Goal: Task Accomplishment & Management: Manage account settings

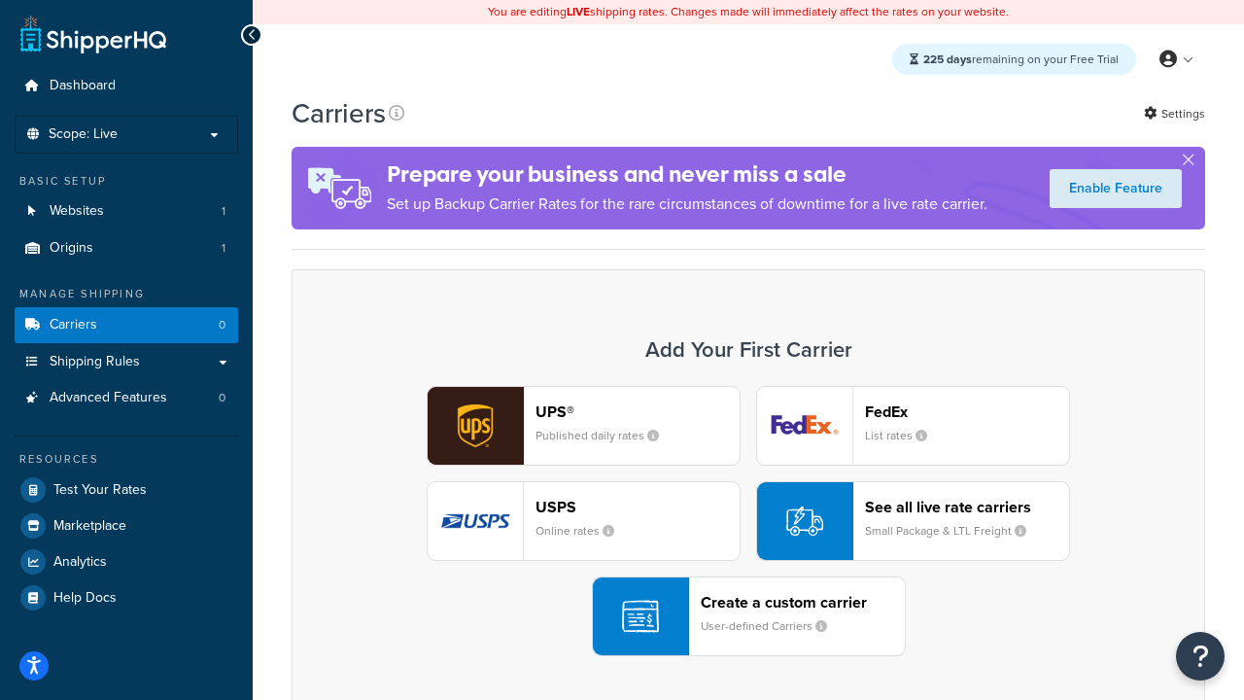
click at [749, 521] on div "UPS® Published daily rates FedEx List rates USPS Online rates See all live rate…" at bounding box center [748, 521] width 873 height 270
click at [967, 411] on header "FedEx" at bounding box center [967, 412] width 204 height 18
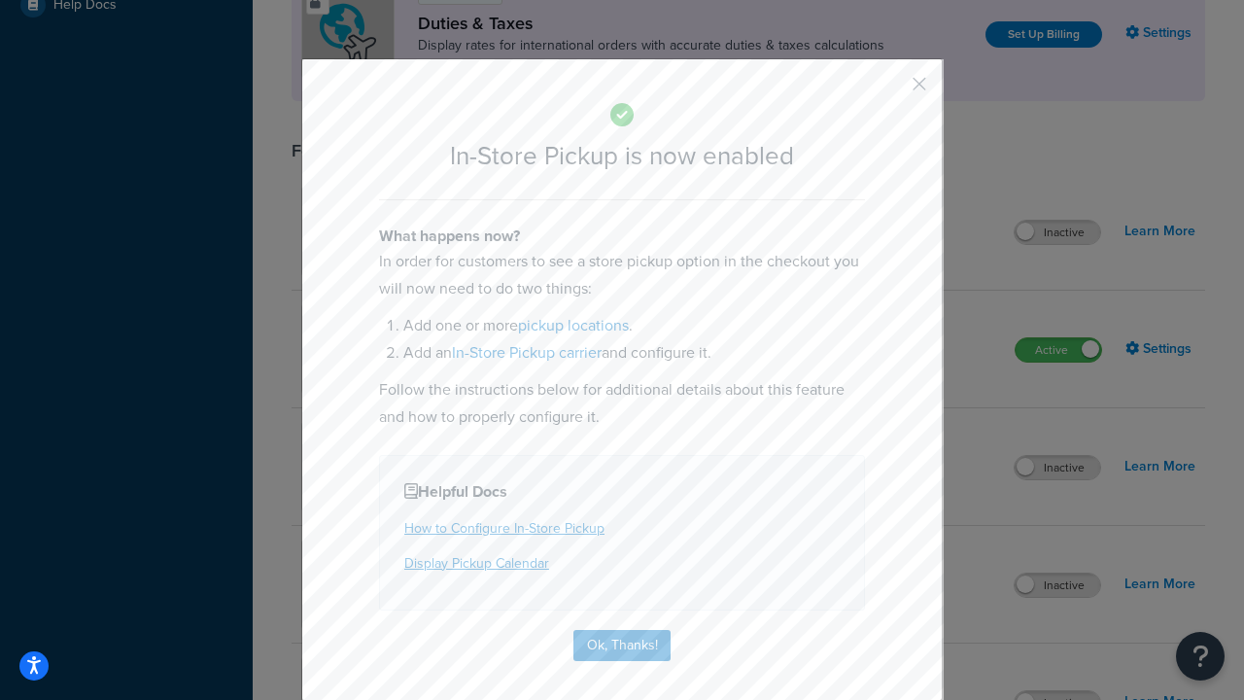
click at [891, 90] on button "button" at bounding box center [891, 90] width 5 height 5
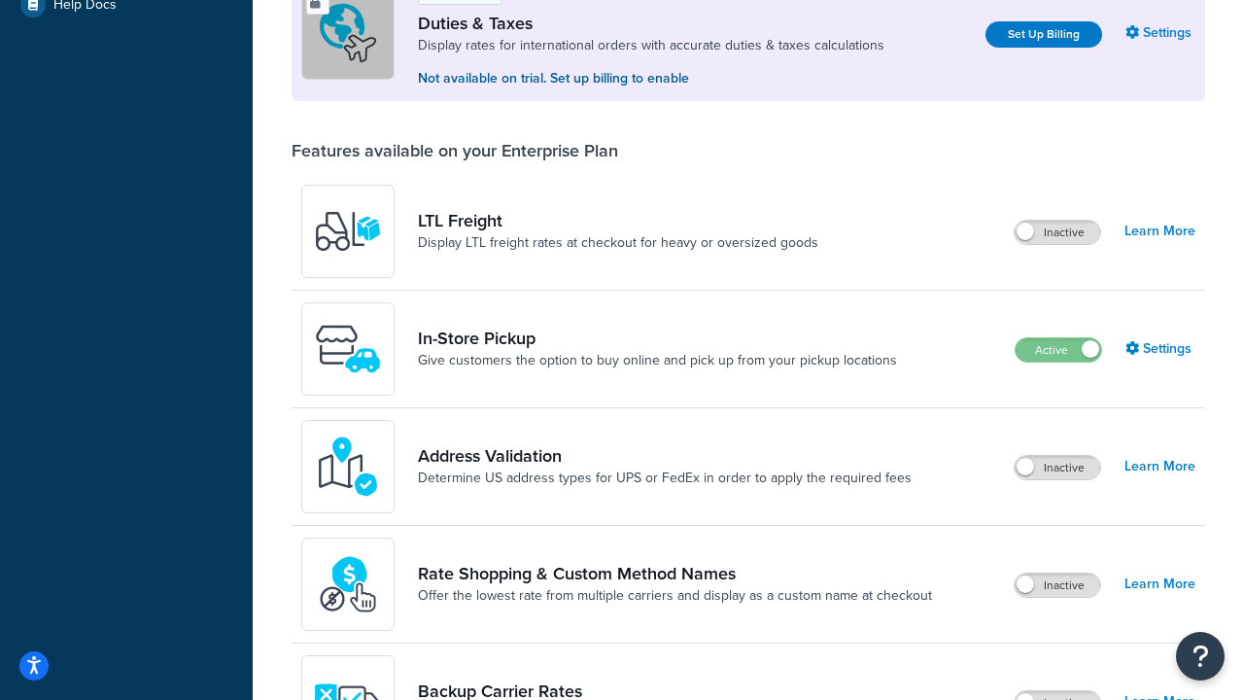
scroll to position [593, 0]
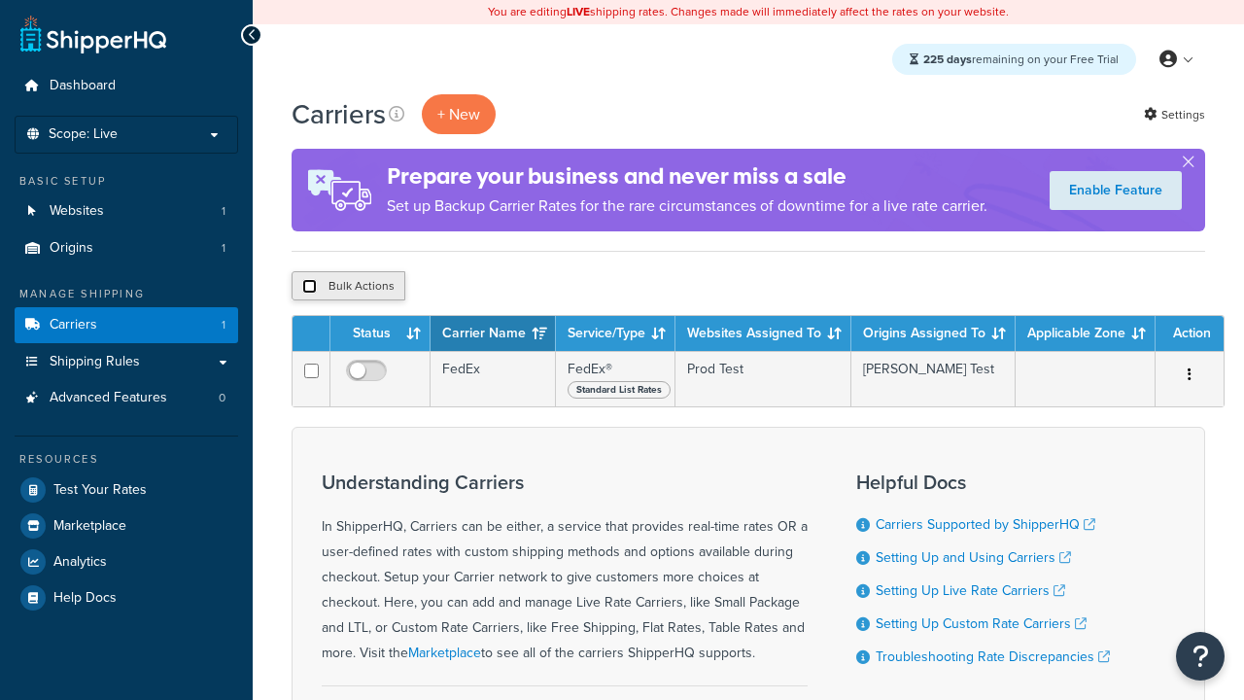
click at [309, 287] on input "checkbox" at bounding box center [309, 286] width 15 height 15
checkbox input "true"
click at [0, 0] on button "Delete" at bounding box center [0, 0] width 0 height 0
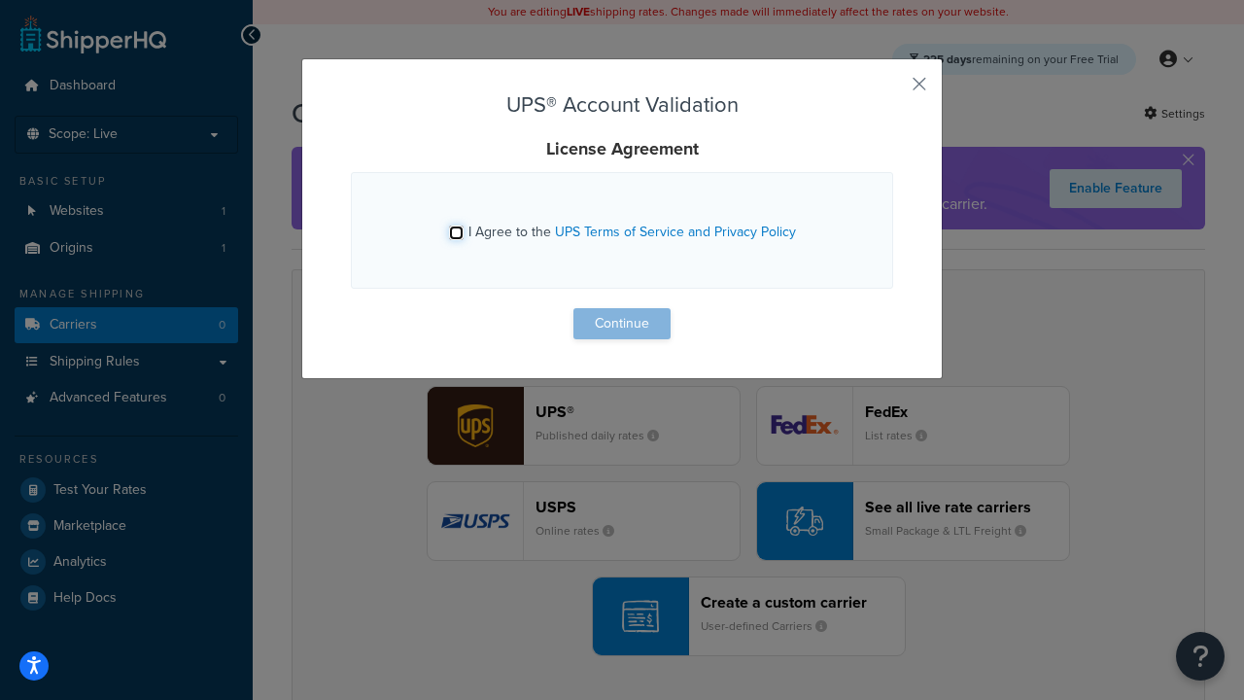
click at [456, 232] on input "I Agree to the UPS Terms of Service and Privacy Policy" at bounding box center [456, 233] width 15 height 15
checkbox input "true"
click at [622, 324] on button "Continue" at bounding box center [622, 323] width 97 height 31
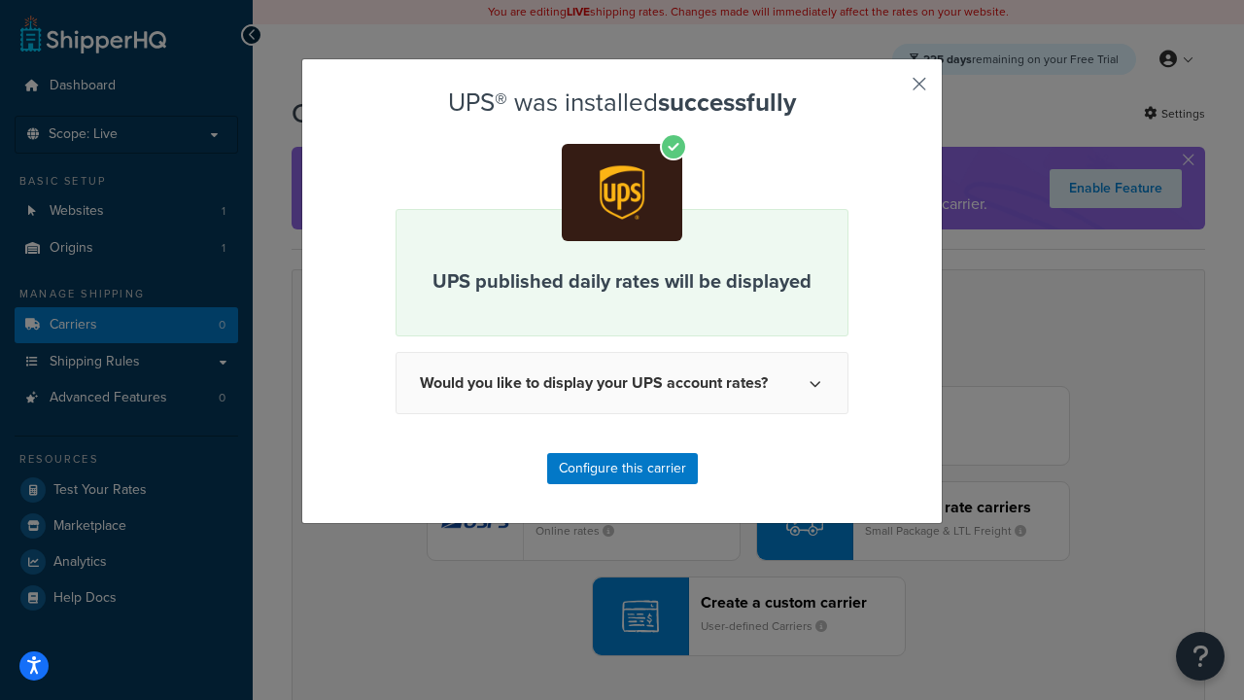
click at [891, 90] on button "button" at bounding box center [891, 90] width 5 height 5
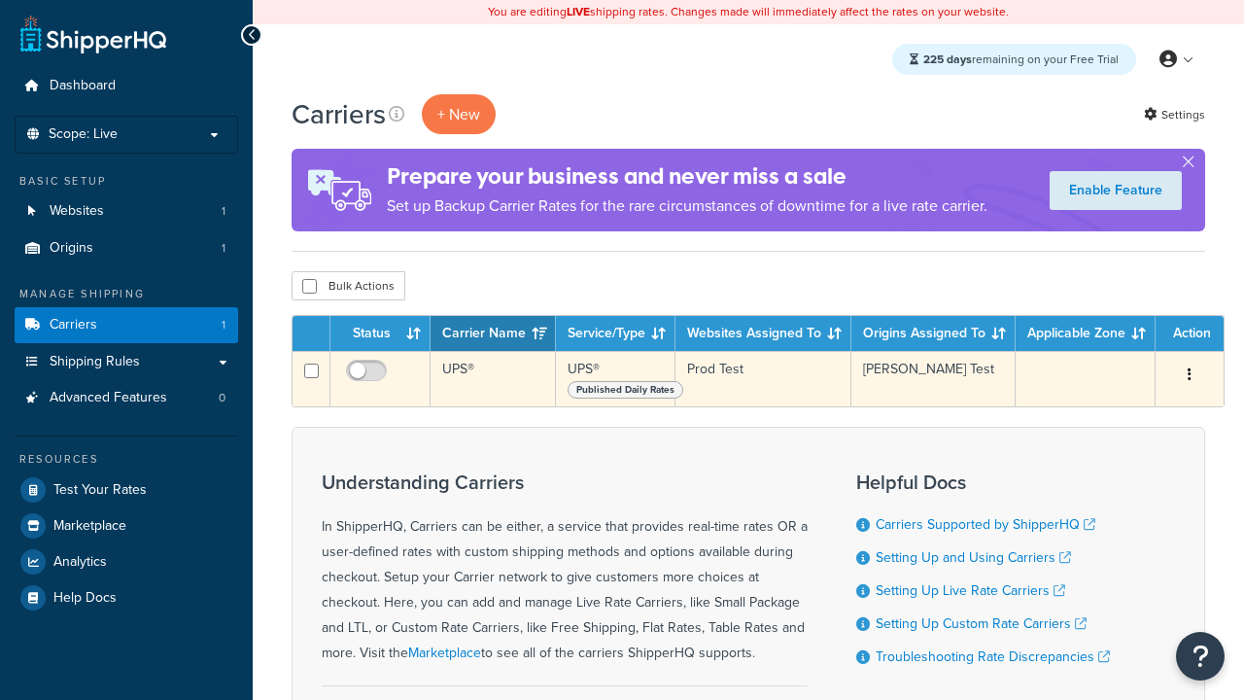
click at [1190, 376] on icon "button" at bounding box center [1190, 375] width 4 height 14
click at [0, 0] on link "Edit" at bounding box center [0, 0] width 0 height 0
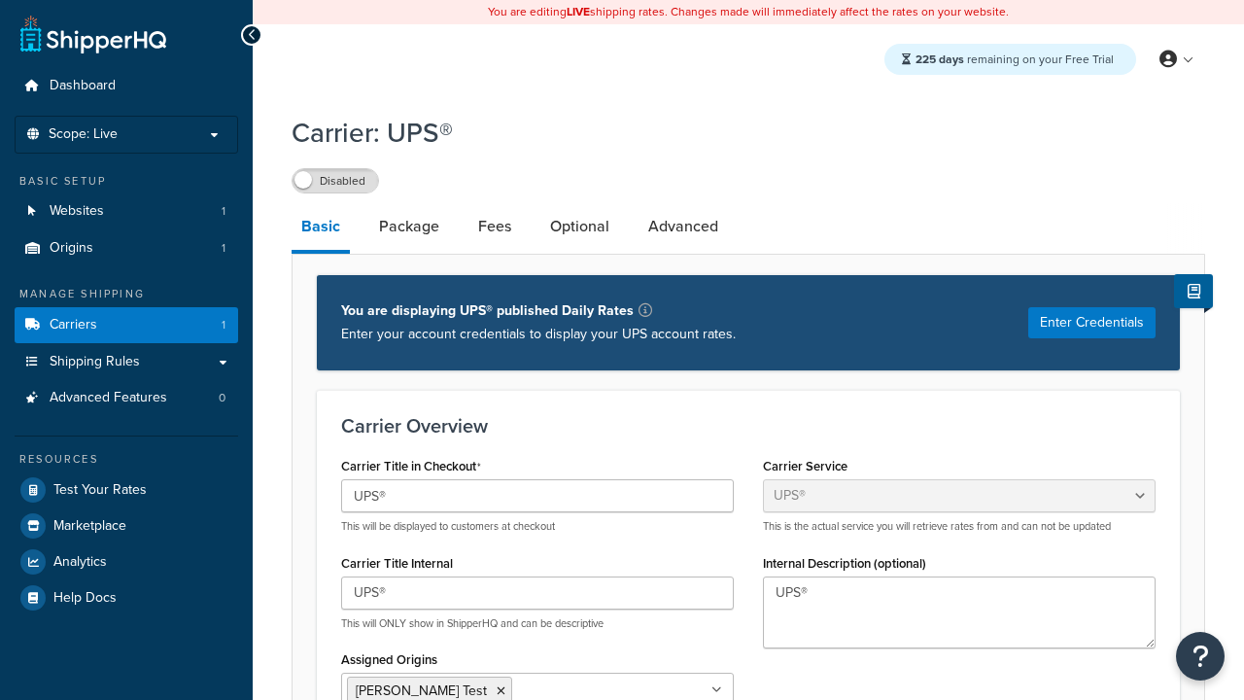
select select "ups"
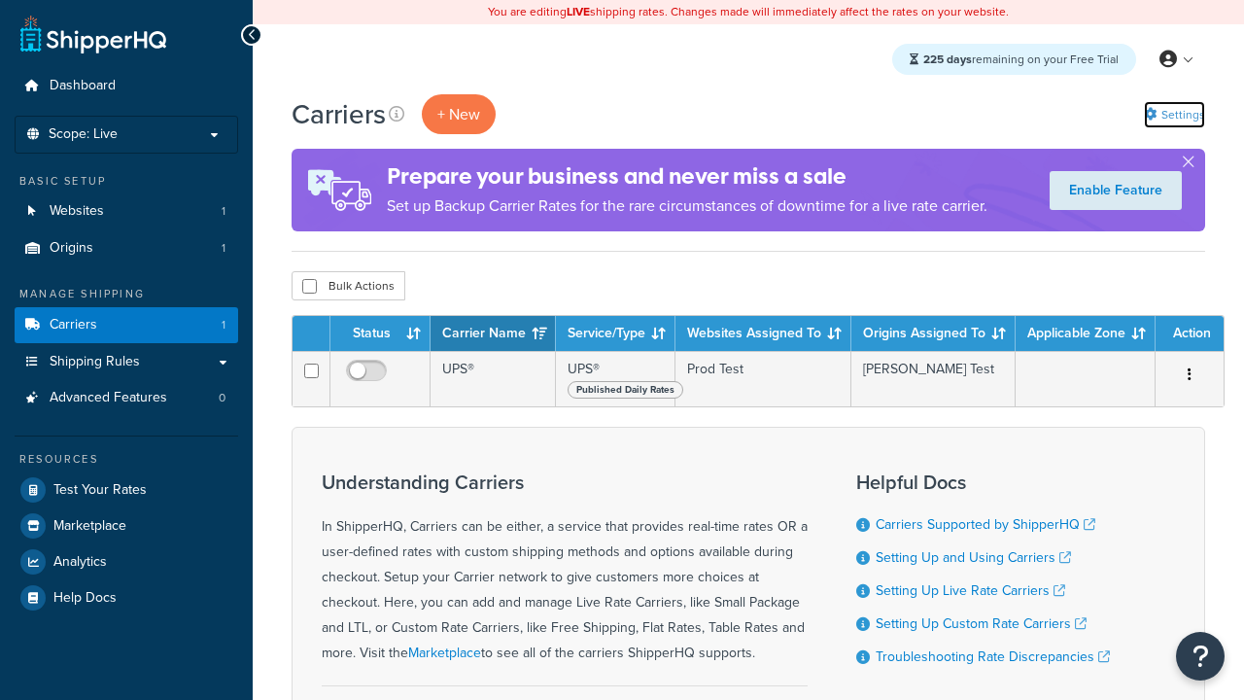
click at [1173, 114] on link "Settings" at bounding box center [1174, 114] width 61 height 27
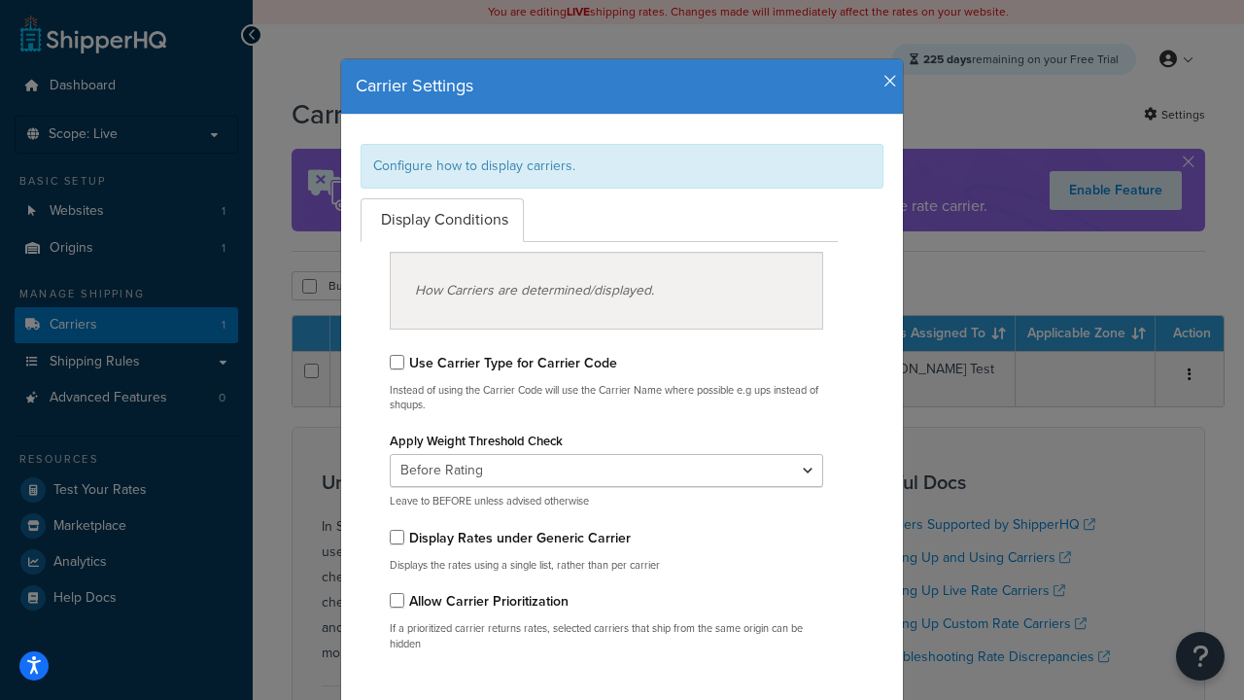
click at [622, 165] on div "Configure how to display carriers." at bounding box center [622, 166] width 523 height 45
click at [397, 362] on input "Use Carrier Type for Carrier Code" at bounding box center [397, 362] width 15 height 15
checkbox input "true"
click at [397, 537] on input "Display Rates under Generic Carrier" at bounding box center [397, 537] width 15 height 15
checkbox input "true"
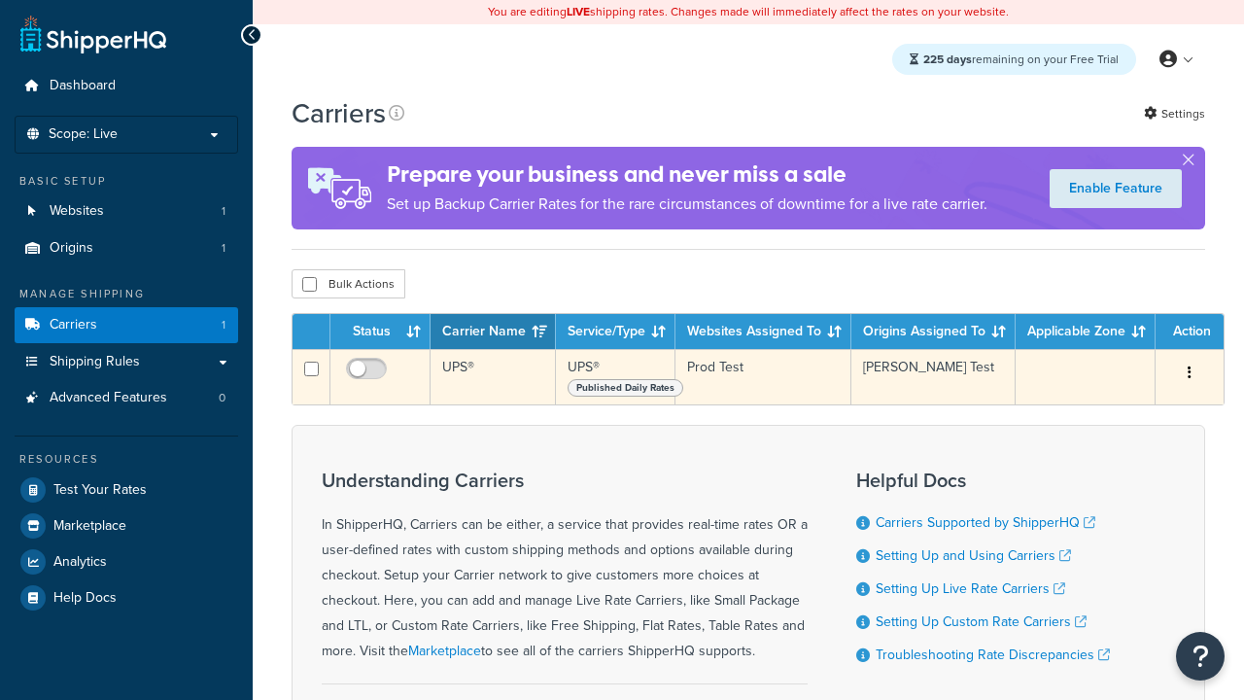
click at [1190, 374] on icon "button" at bounding box center [1190, 373] width 4 height 14
click at [0, 0] on link "Edit" at bounding box center [0, 0] width 0 height 0
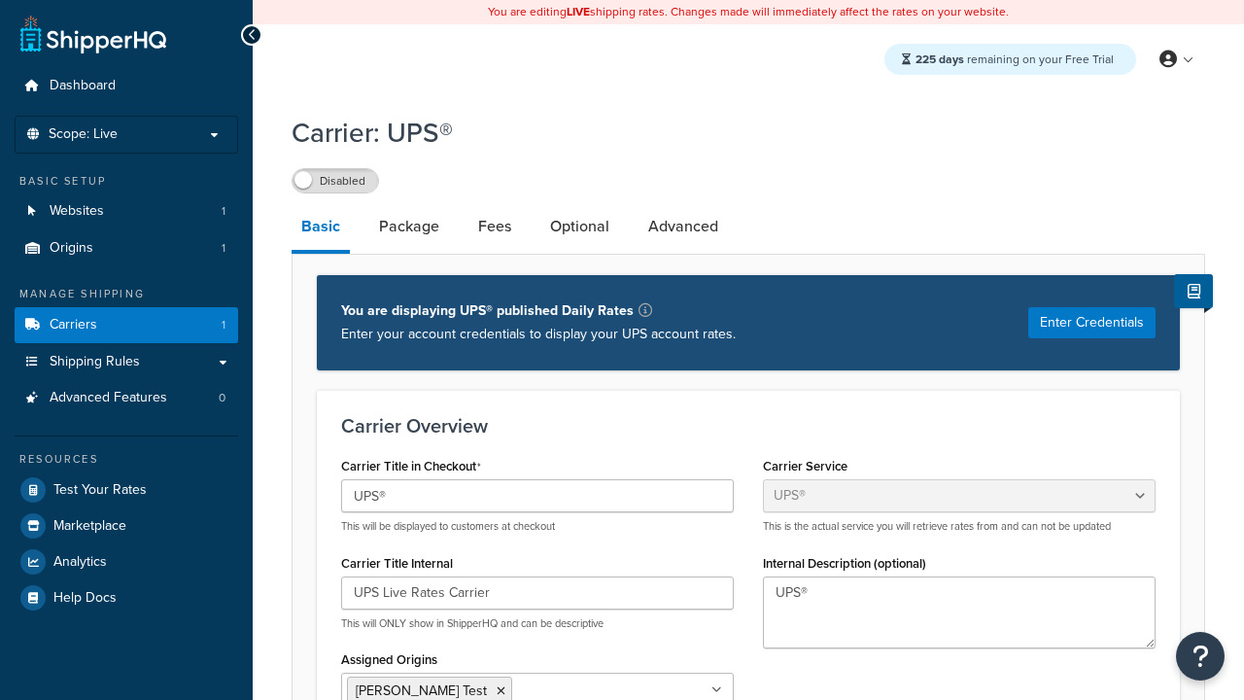
select select "ups"
type input "UPS Live Rates Carrier"
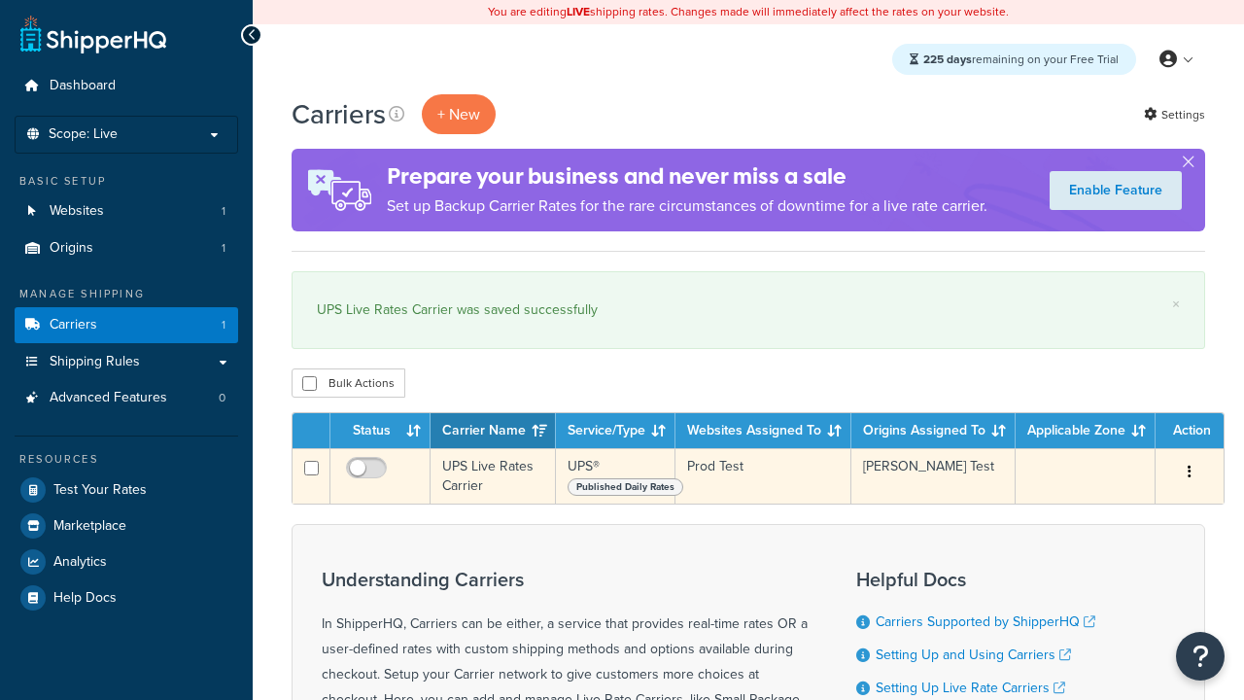
click at [1190, 473] on icon "button" at bounding box center [1190, 472] width 4 height 14
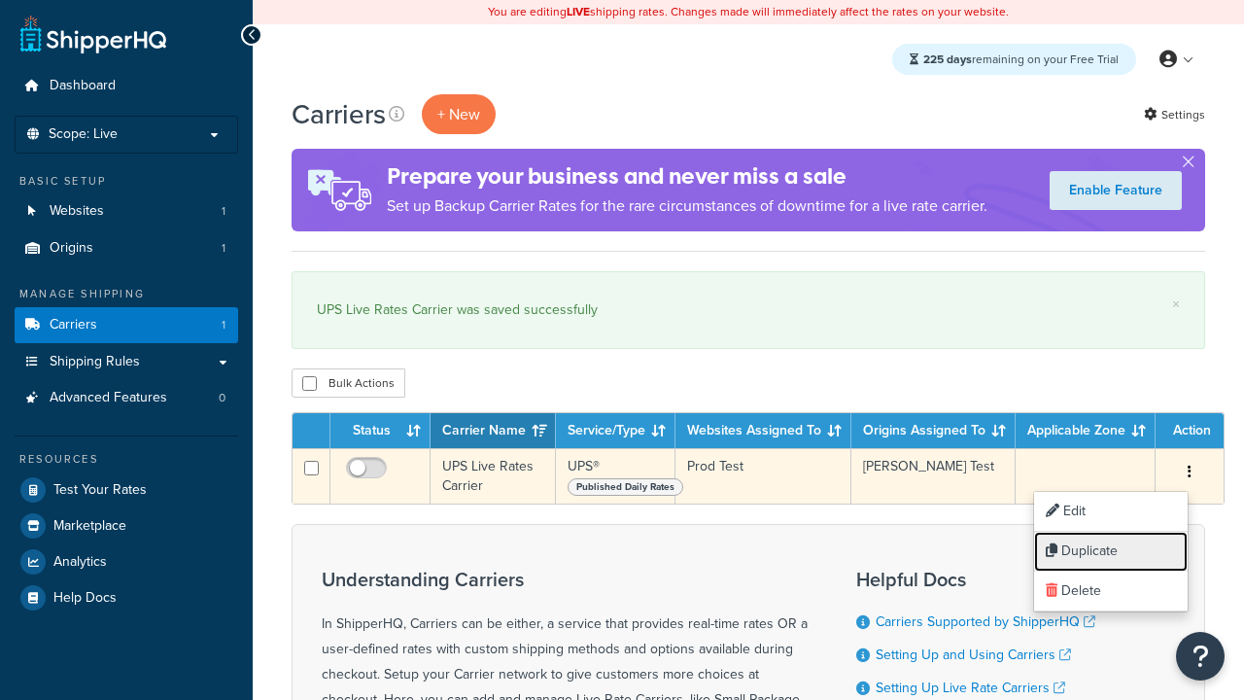
click at [1111, 551] on link "Duplicate" at bounding box center [1111, 552] width 154 height 40
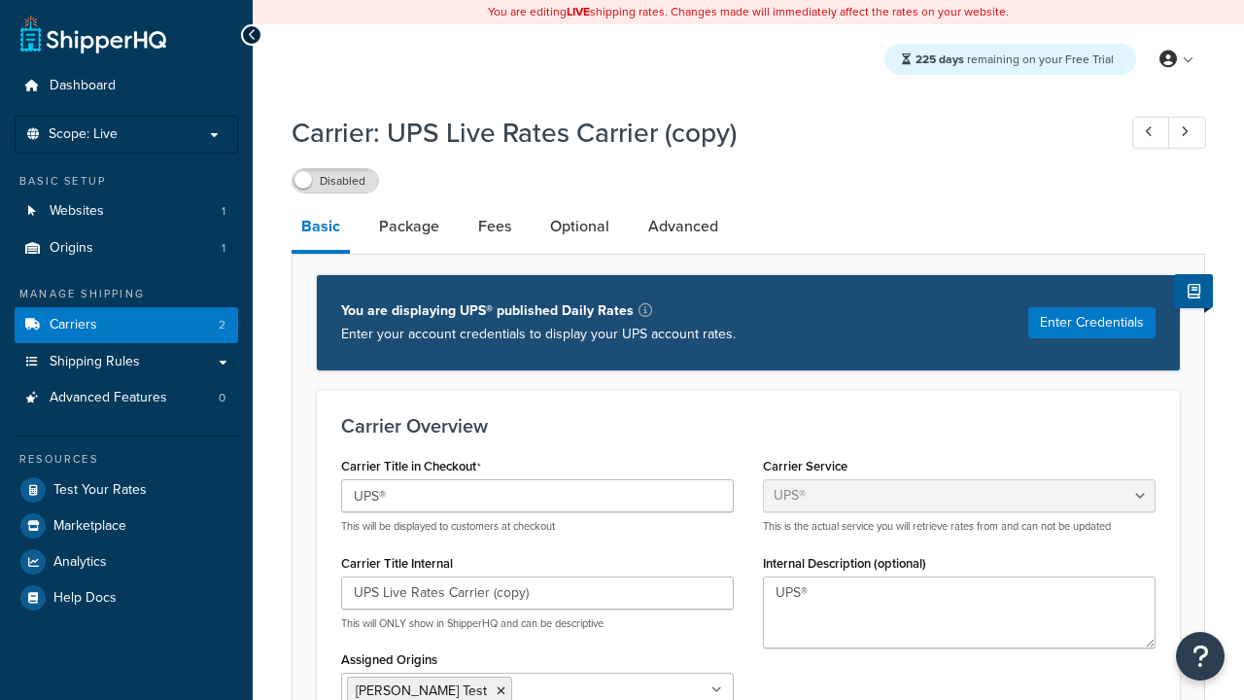
select select "ups"
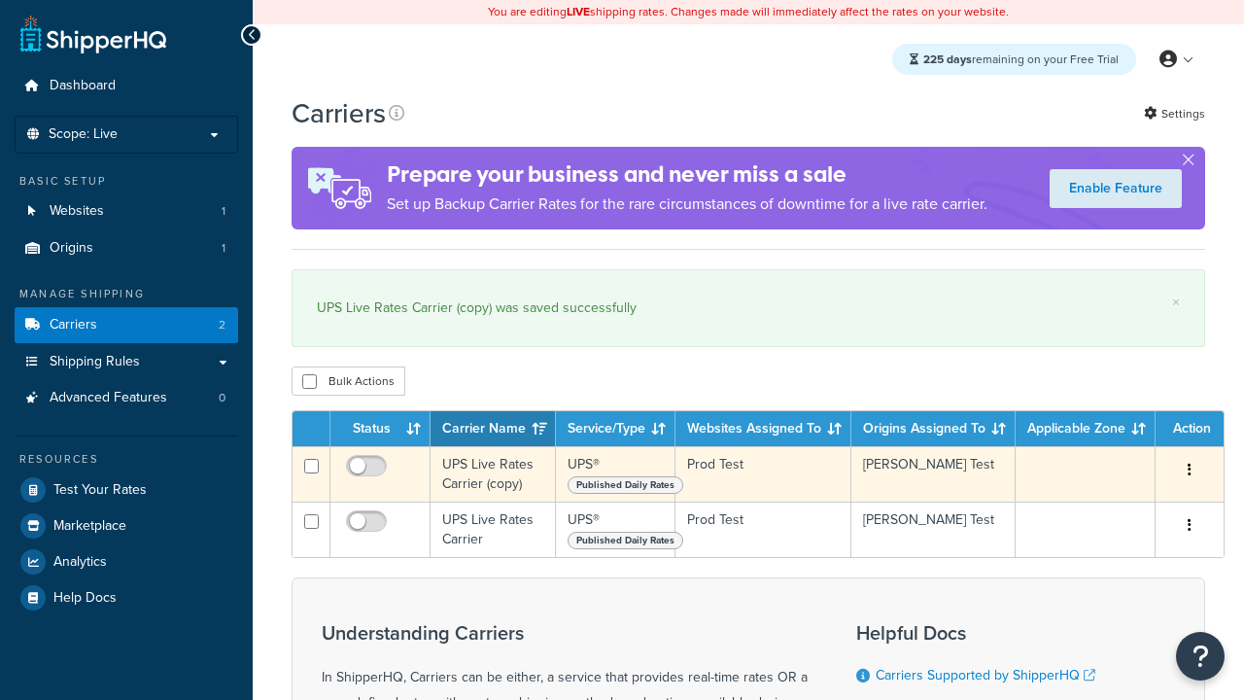
click at [1190, 472] on icon "button" at bounding box center [1190, 470] width 4 height 14
click at [0, 0] on link "Delete" at bounding box center [0, 0] width 0 height 0
